Goal: Transaction & Acquisition: Book appointment/travel/reservation

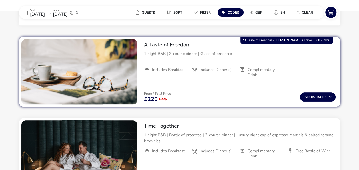
scroll to position [243, 0]
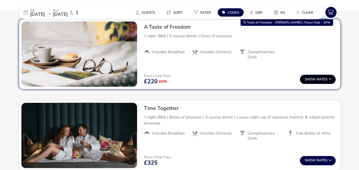
click at [318, 78] on button "Show Rates" at bounding box center [318, 79] width 36 height 9
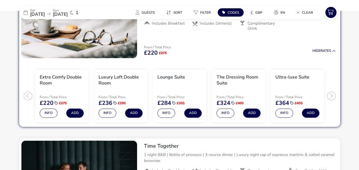
scroll to position [290, 0]
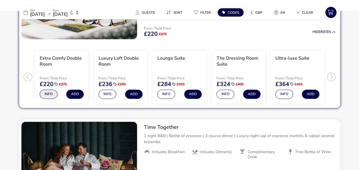
click at [45, 92] on button "Info" at bounding box center [49, 93] width 18 height 9
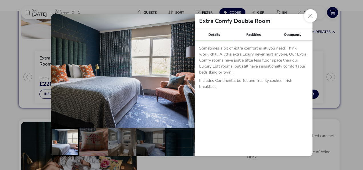
click at [73, 135] on div "details" at bounding box center [65, 141] width 29 height 29
click at [310, 16] on button "Close dialog" at bounding box center [310, 15] width 13 height 13
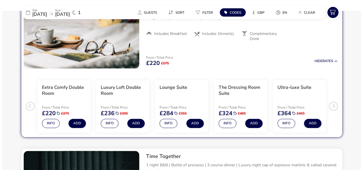
scroll to position [262, 0]
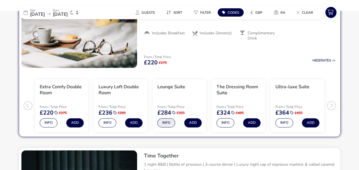
click at [164, 124] on button "Info" at bounding box center [166, 122] width 18 height 9
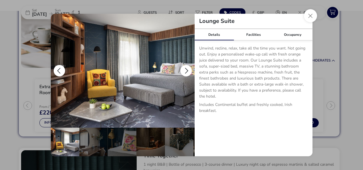
click at [184, 68] on button "details" at bounding box center [185, 70] width 11 height 11
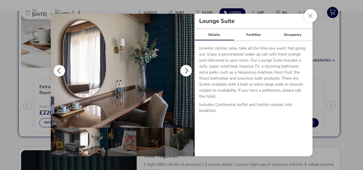
click at [184, 68] on button "details" at bounding box center [185, 70] width 11 height 11
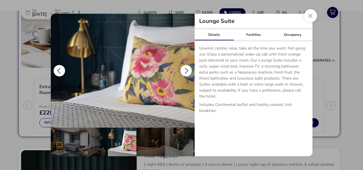
scroll to position [0, 29]
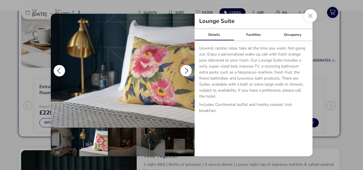
click at [184, 68] on button "details" at bounding box center [185, 70] width 11 height 11
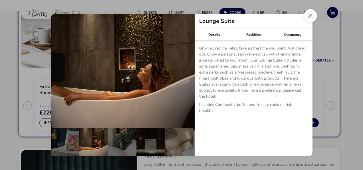
click at [310, 15] on button "Close dialog" at bounding box center [310, 15] width 13 height 13
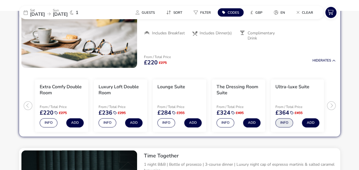
click at [277, 122] on button "Info" at bounding box center [284, 122] width 18 height 9
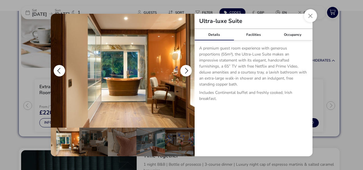
click at [182, 70] on button "details" at bounding box center [185, 70] width 11 height 11
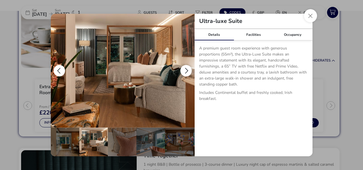
click at [182, 70] on button "details" at bounding box center [185, 70] width 11 height 11
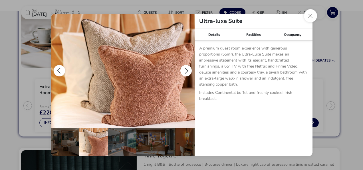
click at [182, 70] on button "details" at bounding box center [185, 70] width 11 height 11
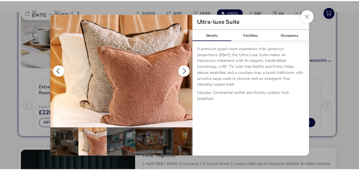
scroll to position [0, 56]
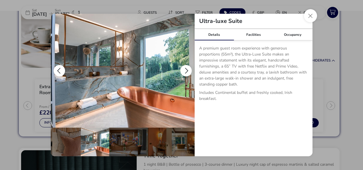
click at [182, 70] on button "details" at bounding box center [185, 70] width 11 height 11
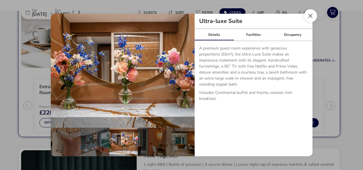
click at [311, 17] on button "Close dialog" at bounding box center [310, 15] width 13 height 13
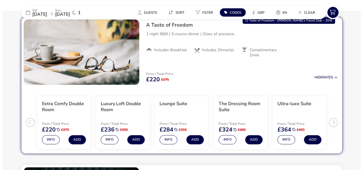
scroll to position [262, 0]
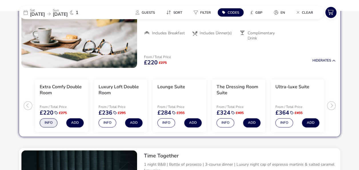
click at [49, 120] on button "Info" at bounding box center [49, 122] width 18 height 9
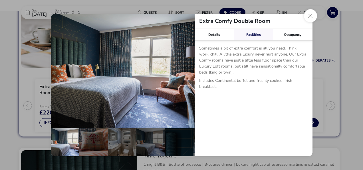
click at [254, 34] on link "Facilities" at bounding box center [253, 34] width 39 height 11
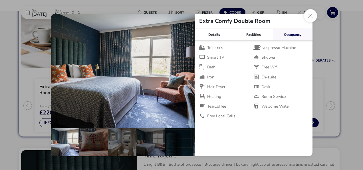
click at [292, 35] on link "Occupancy" at bounding box center [292, 34] width 39 height 11
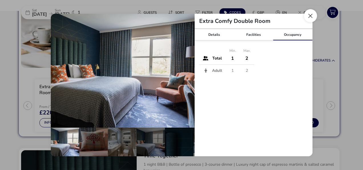
click at [306, 17] on button "Close dialog" at bounding box center [310, 15] width 13 height 13
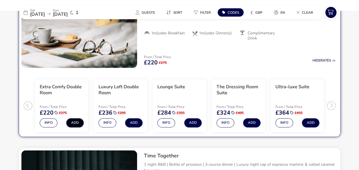
click at [71, 123] on button "Add" at bounding box center [74, 122] width 17 height 9
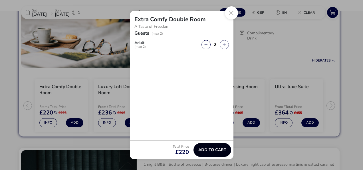
click at [208, 150] on span "Add to cart" at bounding box center [212, 149] width 28 height 4
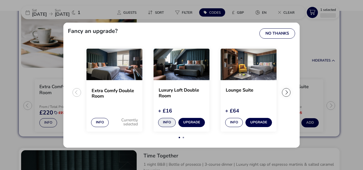
click at [166, 122] on button "Info" at bounding box center [167, 122] width 18 height 9
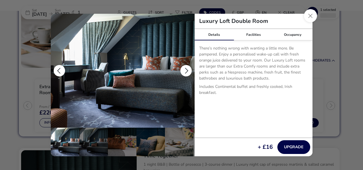
click at [184, 69] on button "details" at bounding box center [185, 70] width 11 height 11
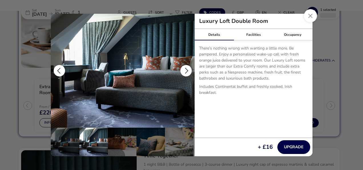
click at [187, 73] on button "details" at bounding box center [185, 70] width 11 height 11
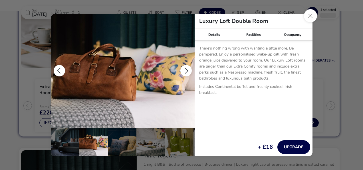
click at [187, 73] on button "details" at bounding box center [185, 70] width 11 height 11
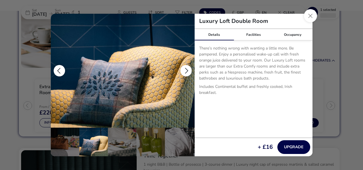
click at [187, 73] on button "details" at bounding box center [185, 70] width 11 height 11
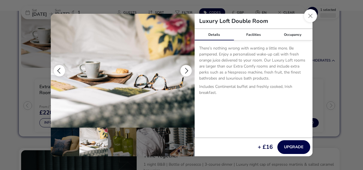
click at [187, 73] on button "details" at bounding box center [185, 70] width 11 height 11
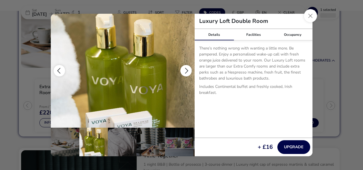
click at [187, 73] on button "details" at bounding box center [185, 70] width 11 height 11
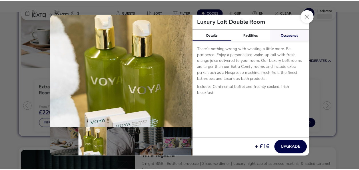
scroll to position [0, 141]
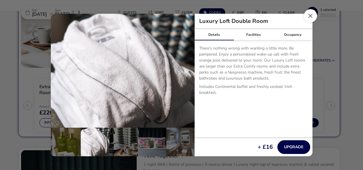
click at [311, 17] on button "Close dialog" at bounding box center [310, 15] width 13 height 13
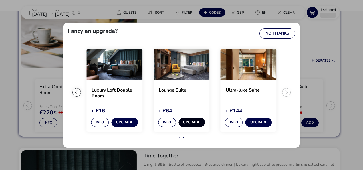
click at [194, 120] on button "Upgrade" at bounding box center [191, 122] width 27 height 9
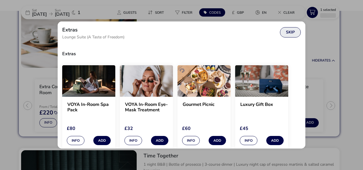
click at [292, 31] on button "Skip" at bounding box center [290, 32] width 21 height 10
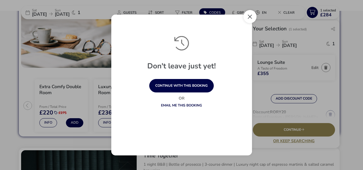
click at [252, 18] on button "Close" at bounding box center [250, 16] width 13 height 13
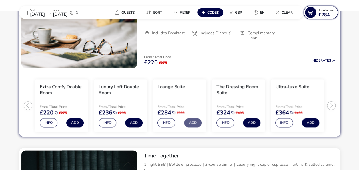
click at [331, 14] on span "1 Selected £284" at bounding box center [326, 12] width 16 height 9
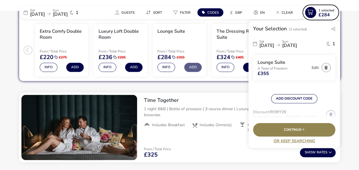
scroll to position [319, 0]
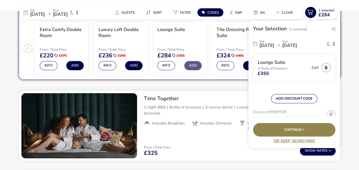
click at [327, 113] on link at bounding box center [330, 114] width 9 height 9
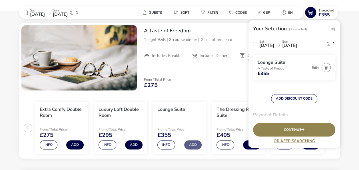
scroll to position [204, 0]
